Goal: Transaction & Acquisition: Purchase product/service

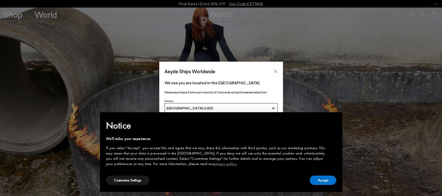
click at [276, 71] on icon "Close" at bounding box center [275, 72] width 4 height 4
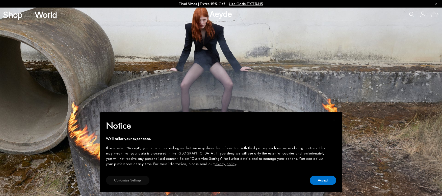
click at [144, 183] on button "Customize Settings" at bounding box center [127, 180] width 43 height 9
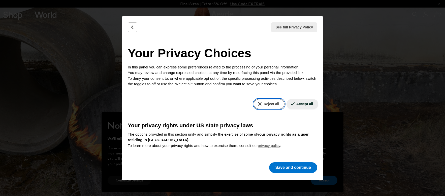
click at [265, 105] on button "Reject all" at bounding box center [269, 104] width 31 height 10
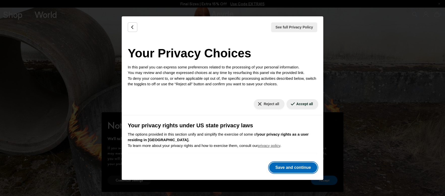
click at [282, 166] on button "Save and continue" at bounding box center [293, 168] width 48 height 11
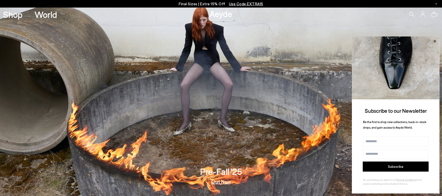
click at [434, 40] on icon at bounding box center [434, 41] width 7 height 7
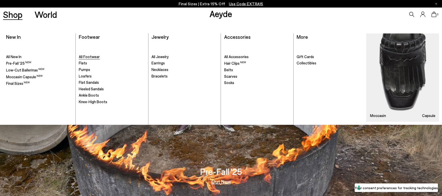
click at [91, 59] on span "All Footwear" at bounding box center [89, 56] width 21 height 5
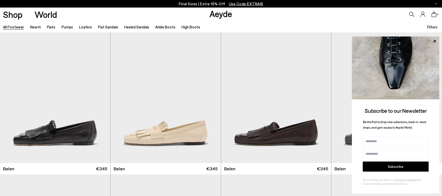
scroll to position [10, 0]
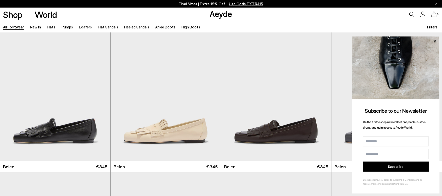
click at [433, 42] on icon at bounding box center [434, 41] width 3 height 3
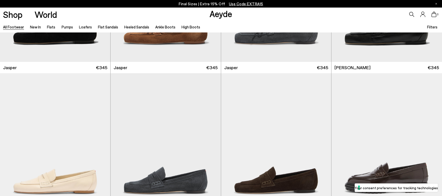
scroll to position [214, 0]
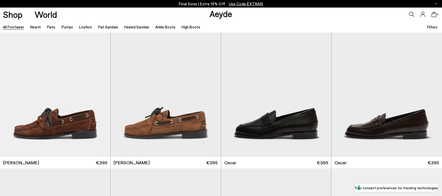
scroll to position [614, 0]
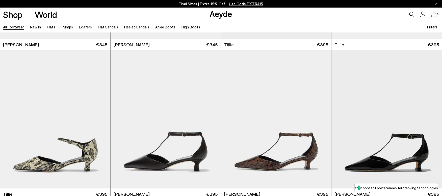
scroll to position [1626, 0]
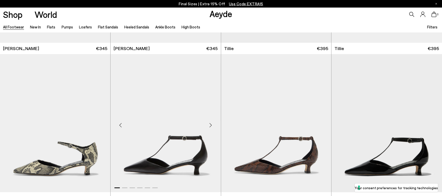
click at [210, 125] on div "Next slide" at bounding box center [210, 125] width 15 height 15
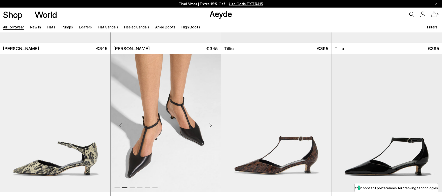
click at [210, 125] on div "Next slide" at bounding box center [210, 125] width 15 height 15
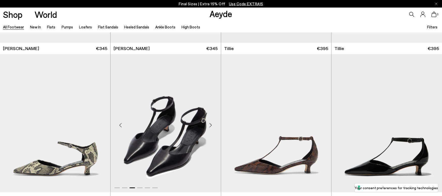
click at [210, 125] on div "Next slide" at bounding box center [210, 125] width 15 height 15
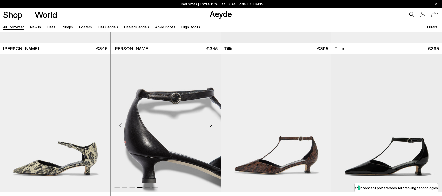
click at [210, 125] on div "Next slide" at bounding box center [210, 125] width 15 height 15
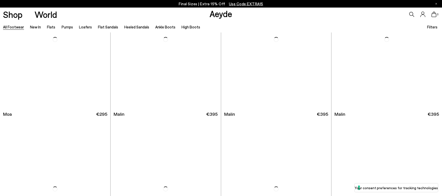
scroll to position [2775, 0]
